Goal: Task Accomplishment & Management: Manage account settings

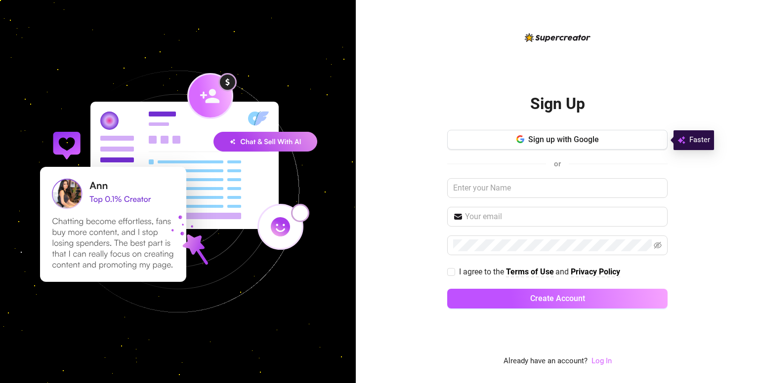
click at [607, 364] on link "Log In" at bounding box center [601, 361] width 20 height 9
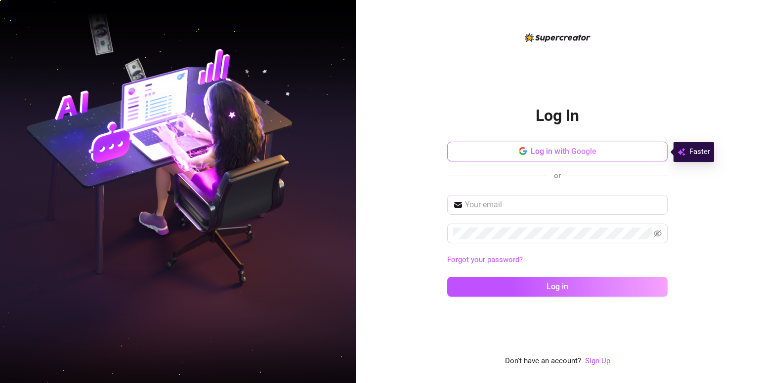
click at [536, 151] on span "Log in with Google" at bounding box center [563, 151] width 66 height 9
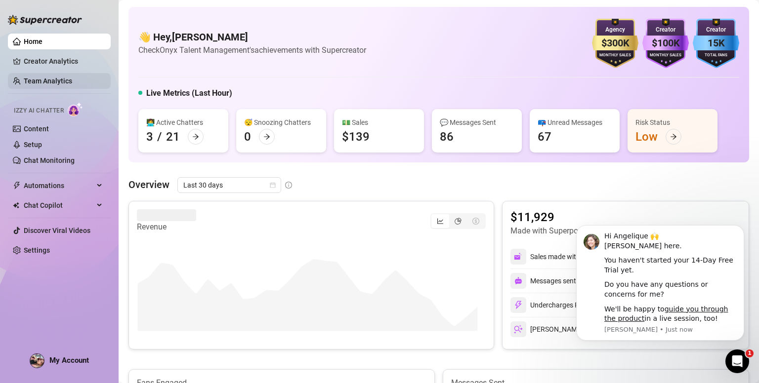
click at [63, 79] on link "Team Analytics" at bounding box center [48, 81] width 48 height 8
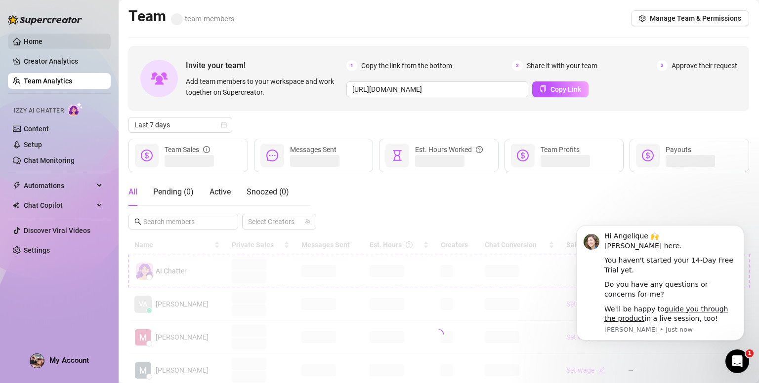
click at [42, 44] on link "Home" at bounding box center [33, 42] width 19 height 8
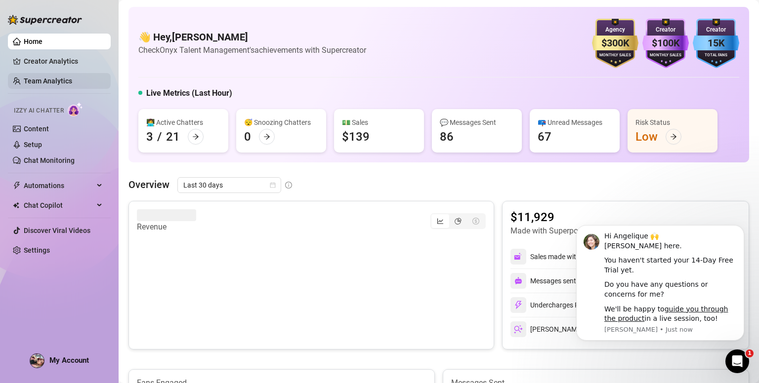
click at [72, 85] on link "Team Analytics" at bounding box center [48, 81] width 48 height 8
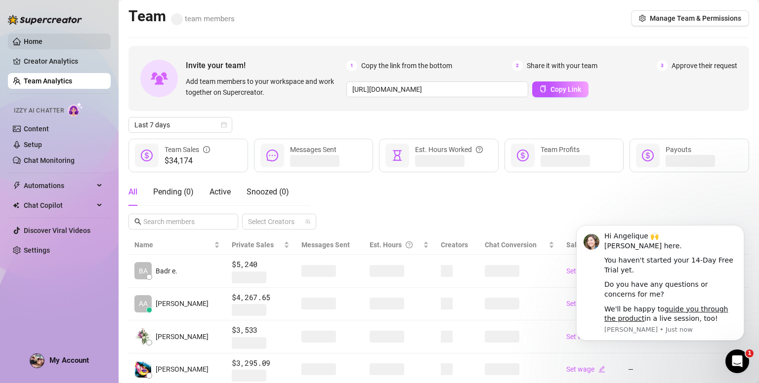
click at [42, 41] on link "Home" at bounding box center [33, 42] width 19 height 8
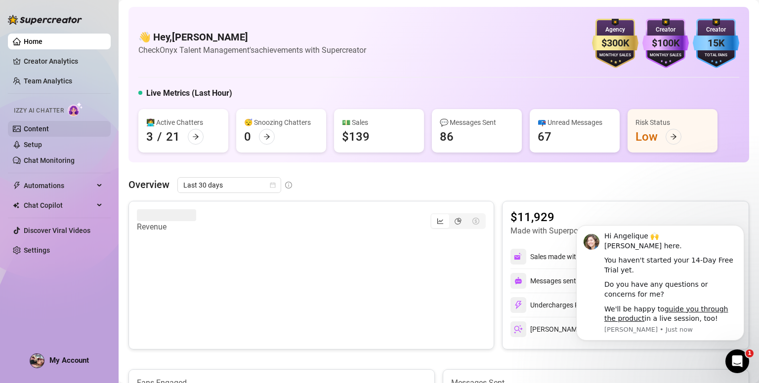
click at [49, 127] on link "Content" at bounding box center [36, 129] width 25 height 8
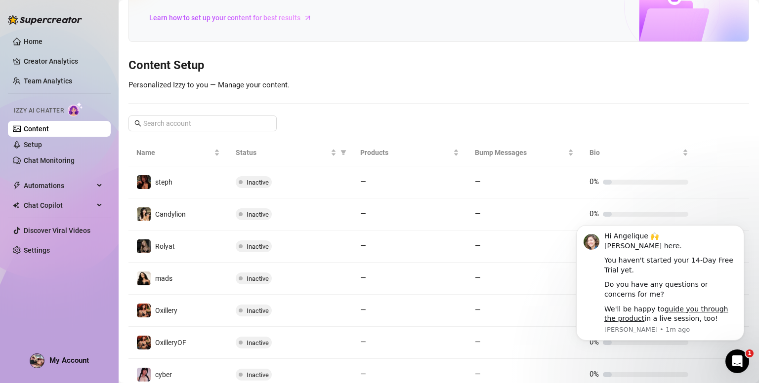
scroll to position [103, 0]
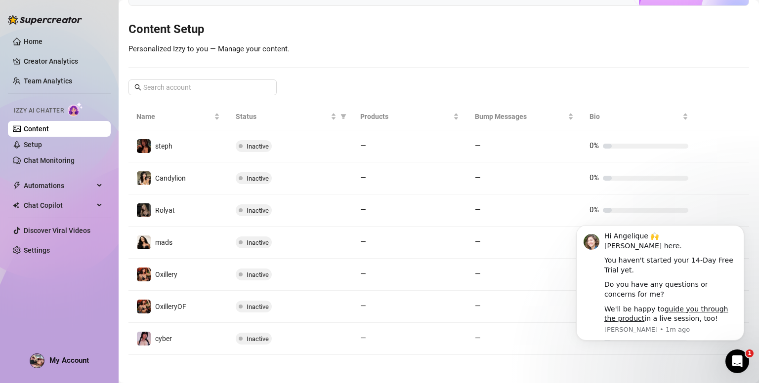
click at [31, 345] on div "Home Creator Analytics Team Analytics Izzy AI Chatter Content Setup Chat Monito…" at bounding box center [59, 187] width 103 height 374
click at [61, 64] on link "Creator Analytics" at bounding box center [63, 61] width 79 height 16
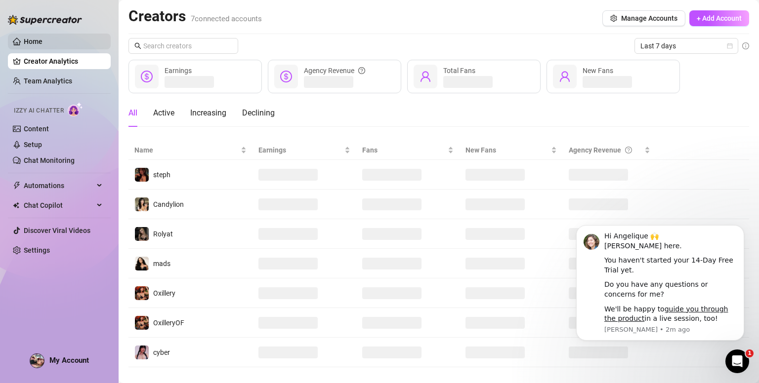
click at [42, 40] on link "Home" at bounding box center [33, 42] width 19 height 8
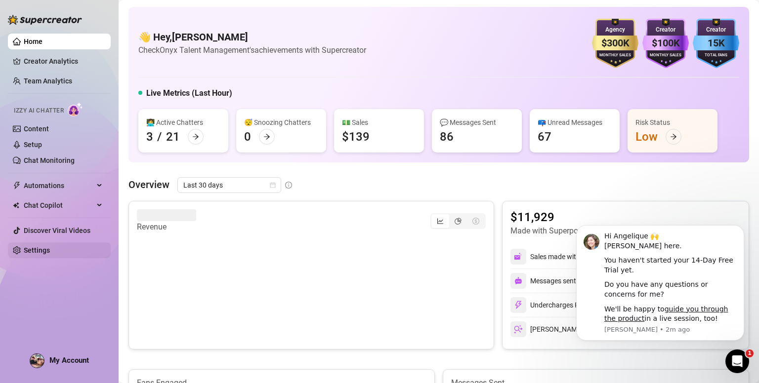
click at [50, 254] on link "Settings" at bounding box center [37, 250] width 26 height 8
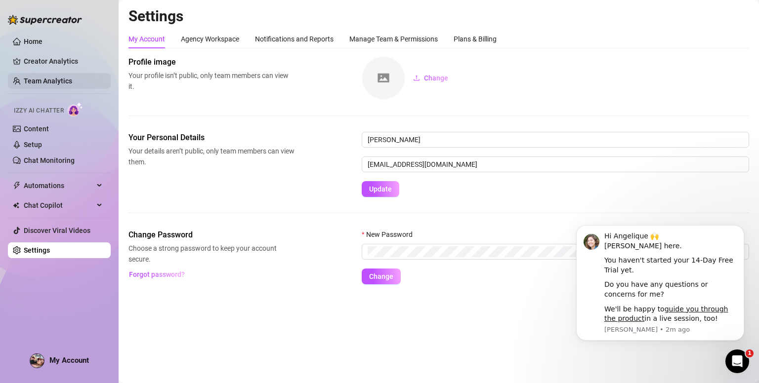
click at [63, 83] on link "Team Analytics" at bounding box center [48, 81] width 48 height 8
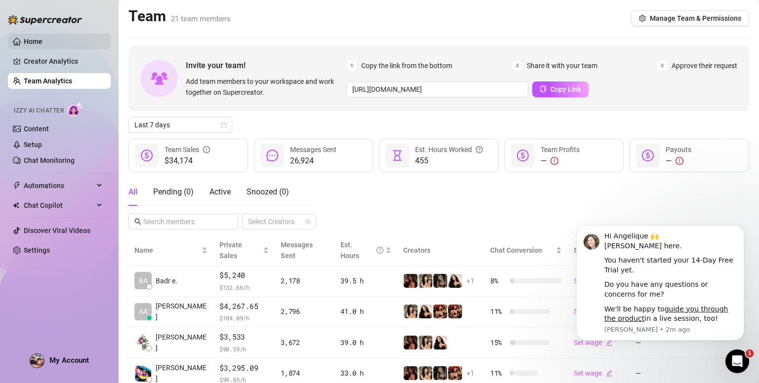
click at [42, 45] on link "Home" at bounding box center [33, 42] width 19 height 8
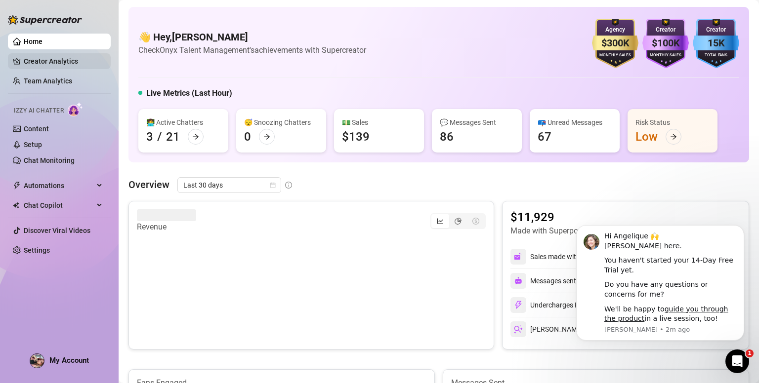
click at [91, 59] on link "Creator Analytics" at bounding box center [63, 61] width 79 height 16
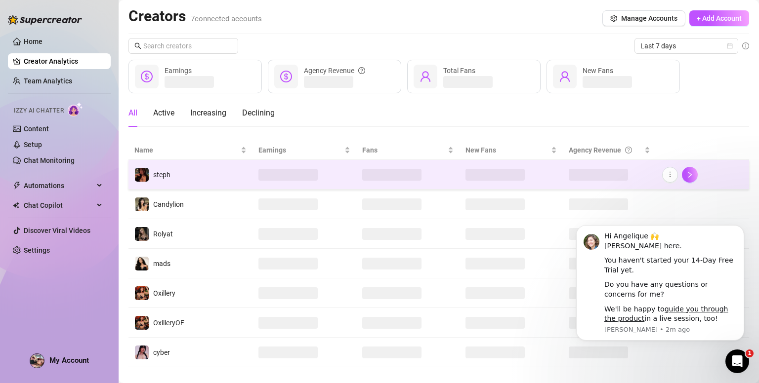
click at [203, 174] on td "steph" at bounding box center [190, 175] width 124 height 30
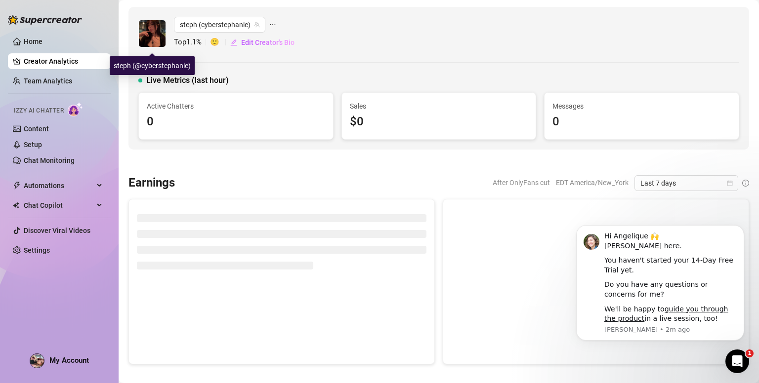
click at [164, 32] on img at bounding box center [152, 33] width 27 height 27
click at [42, 42] on link "Home" at bounding box center [33, 42] width 19 height 8
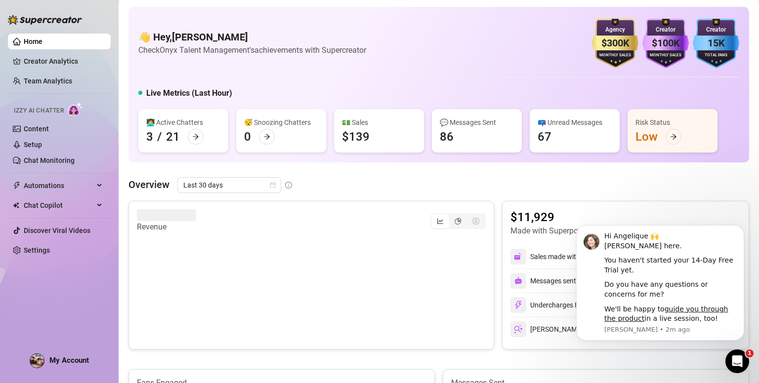
click at [41, 10] on div at bounding box center [45, 15] width 74 height 30
click at [43, 20] on img at bounding box center [45, 20] width 74 height 10
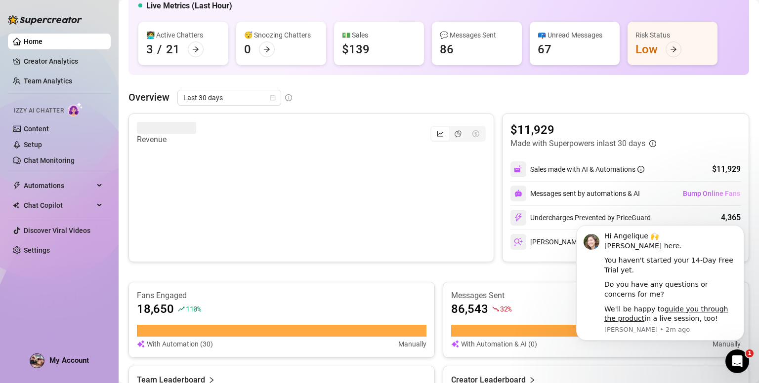
scroll to position [86, 0]
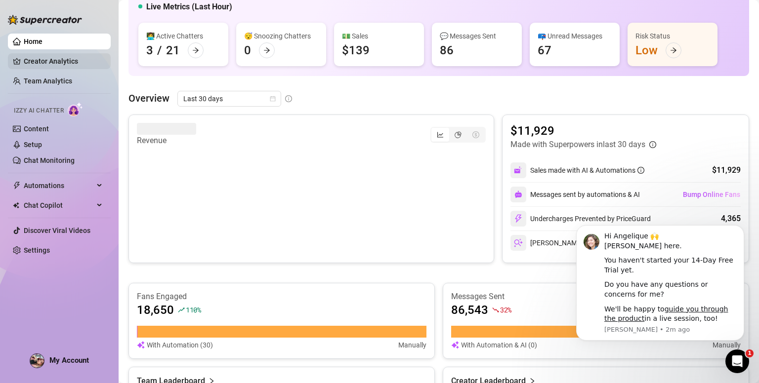
click at [67, 63] on link "Creator Analytics" at bounding box center [63, 61] width 79 height 16
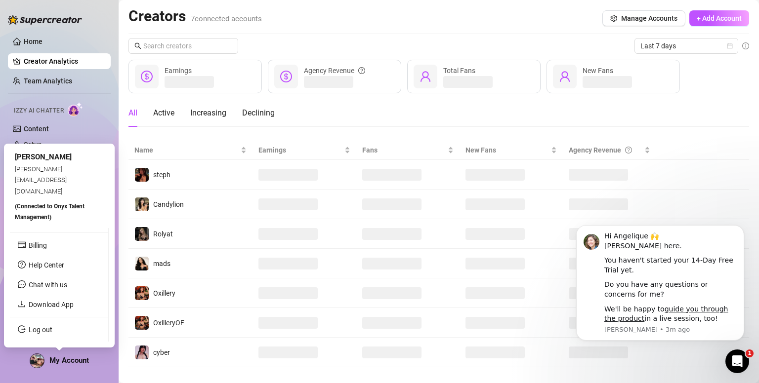
click at [44, 363] on div "My Account" at bounding box center [59, 361] width 59 height 15
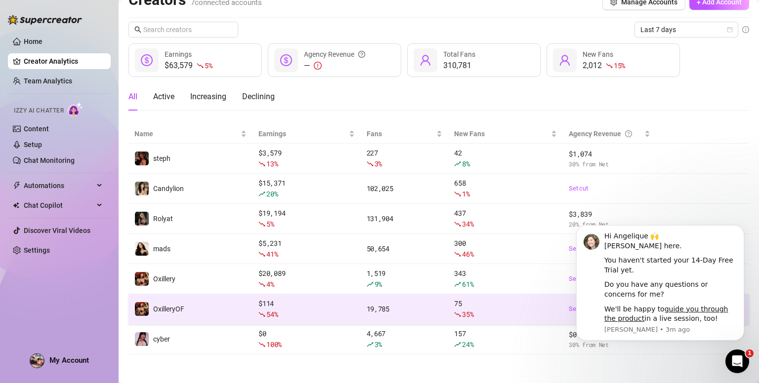
scroll to position [16, 0]
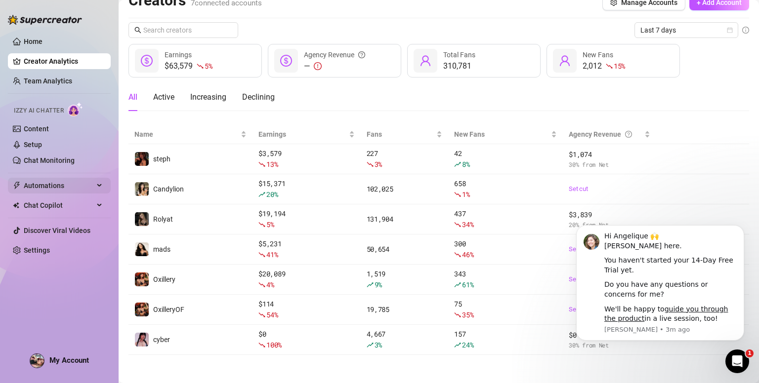
click at [66, 187] on span "Automations" at bounding box center [59, 186] width 70 height 16
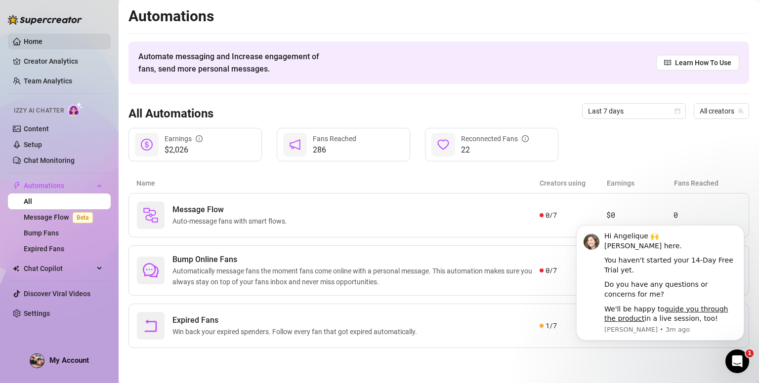
click at [42, 45] on link "Home" at bounding box center [33, 42] width 19 height 8
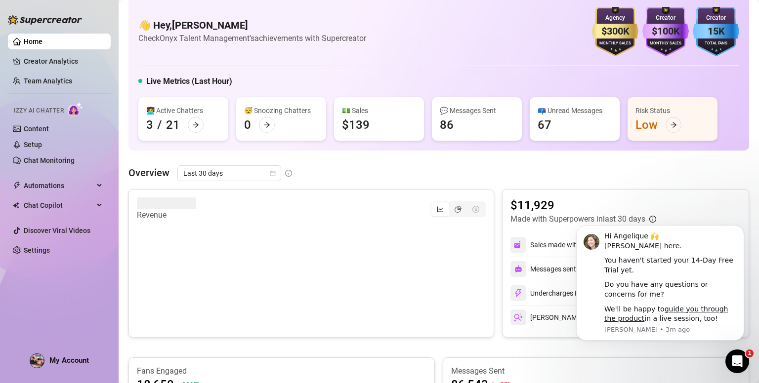
scroll to position [10, 0]
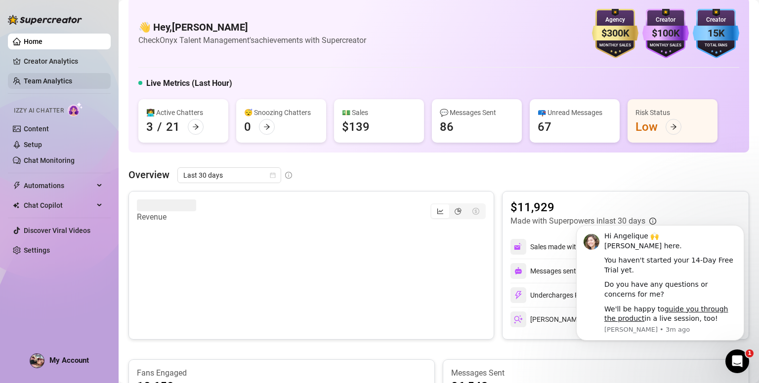
click at [58, 84] on link "Team Analytics" at bounding box center [48, 81] width 48 height 8
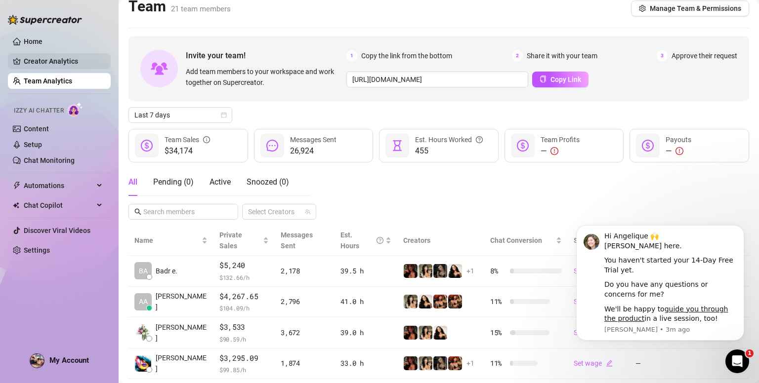
click at [62, 67] on link "Creator Analytics" at bounding box center [63, 61] width 79 height 16
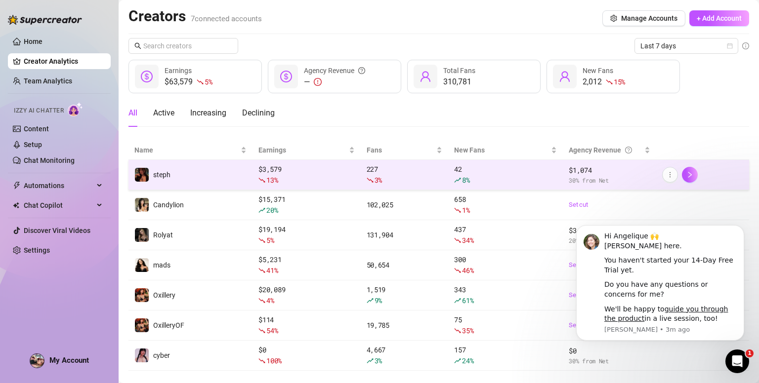
click at [181, 176] on td "steph" at bounding box center [190, 175] width 124 height 30
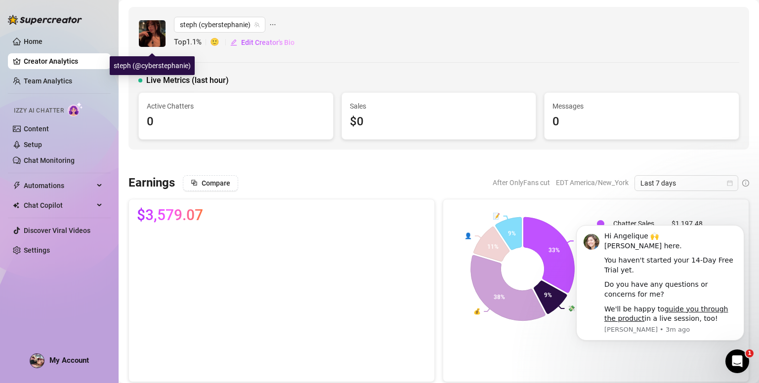
click at [155, 36] on img at bounding box center [152, 33] width 27 height 27
click at [273, 26] on icon "ellipsis" at bounding box center [272, 24] width 7 height 7
click at [336, 12] on div "steph (cyberstephanie) Top 1.1 % 🙂 Edit Creator's Bio Live Metrics (last hour) …" at bounding box center [438, 78] width 620 height 143
click at [30, 45] on link "Home" at bounding box center [33, 42] width 19 height 8
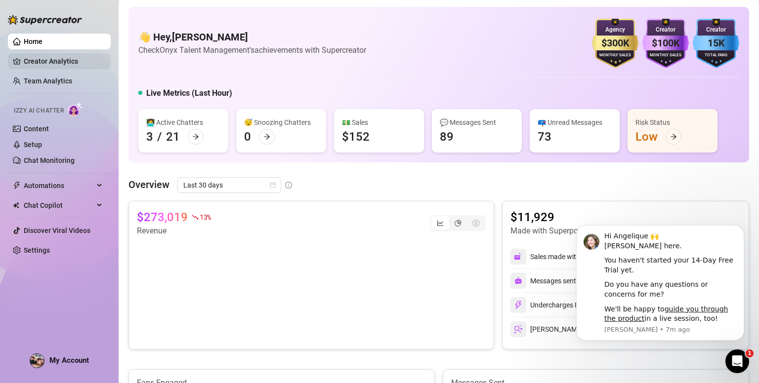
click at [49, 59] on link "Creator Analytics" at bounding box center [63, 61] width 79 height 16
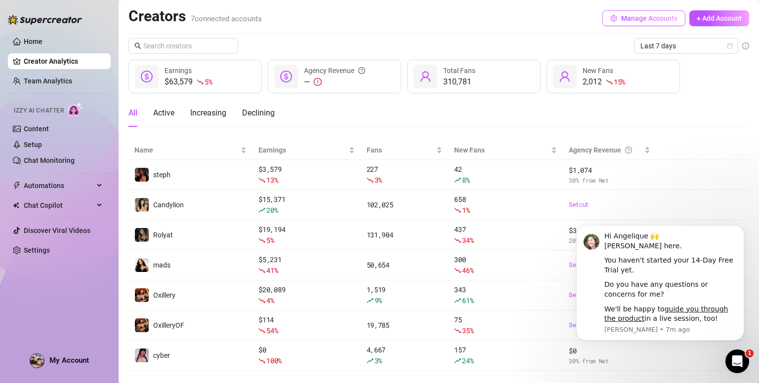
click at [629, 18] on span "Manage Accounts" at bounding box center [649, 18] width 56 height 8
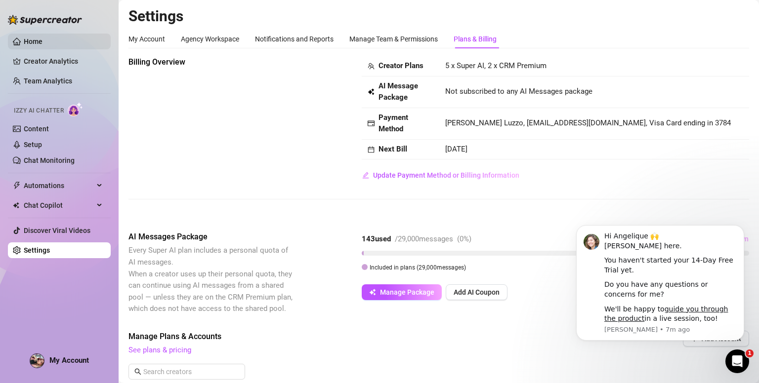
click at [42, 41] on link "Home" at bounding box center [33, 42] width 19 height 8
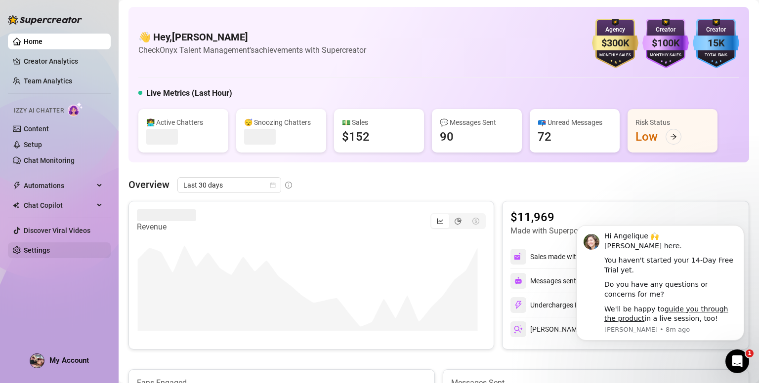
click at [50, 246] on link "Settings" at bounding box center [37, 250] width 26 height 8
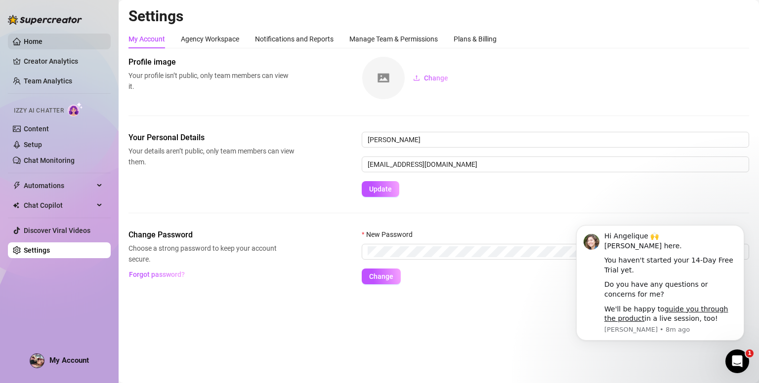
click at [39, 38] on link "Home" at bounding box center [33, 42] width 19 height 8
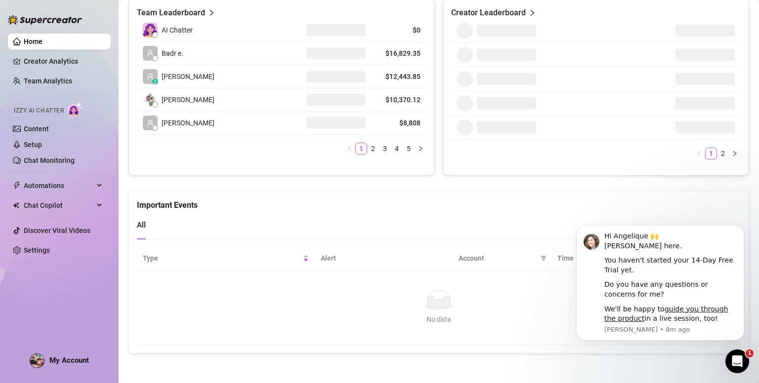
scroll to position [452, 0]
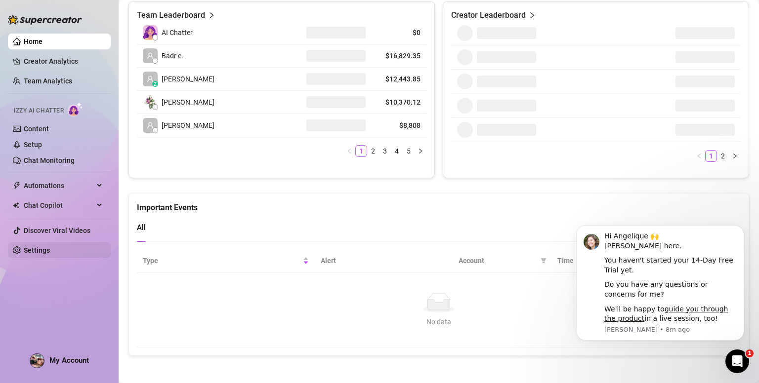
click at [50, 249] on link "Settings" at bounding box center [37, 250] width 26 height 8
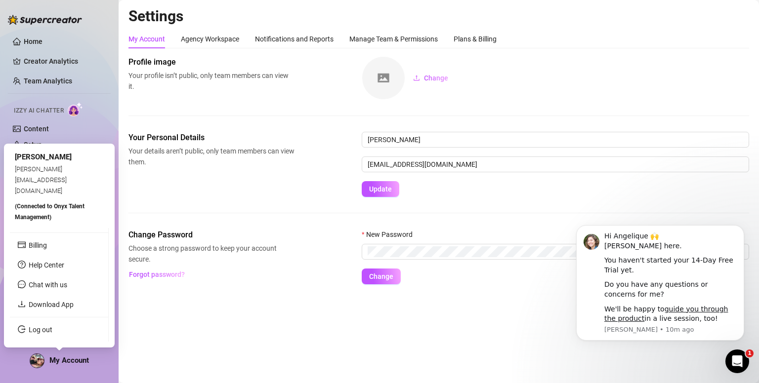
click at [68, 358] on span "My Account" at bounding box center [69, 360] width 40 height 9
click at [52, 327] on link "Log out" at bounding box center [41, 330] width 24 height 8
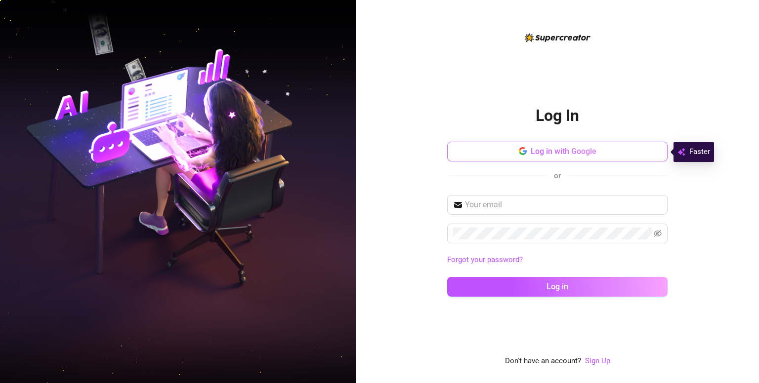
click at [533, 154] on span "Log in with Google" at bounding box center [563, 151] width 66 height 9
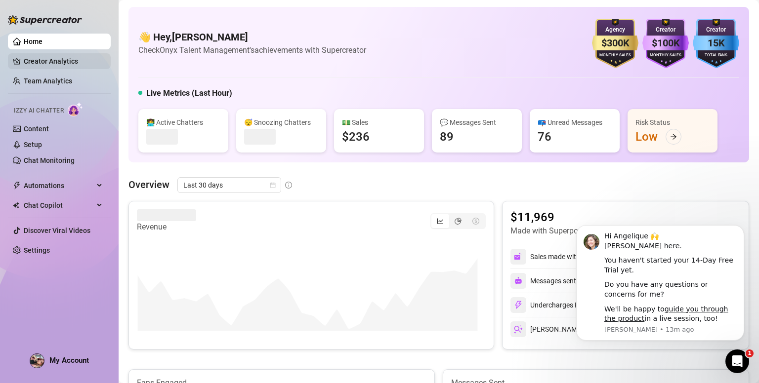
click at [72, 58] on link "Creator Analytics" at bounding box center [63, 61] width 79 height 16
